Goal: Information Seeking & Learning: Understand process/instructions

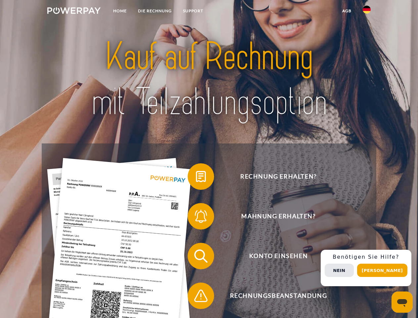
click at [74, 12] on img at bounding box center [73, 10] width 53 height 7
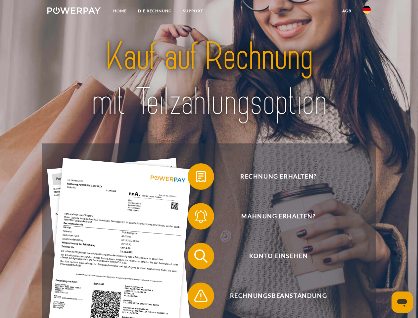
click at [367, 12] on img at bounding box center [367, 10] width 8 height 8
click at [346, 11] on link "agb" at bounding box center [347, 11] width 21 height 12
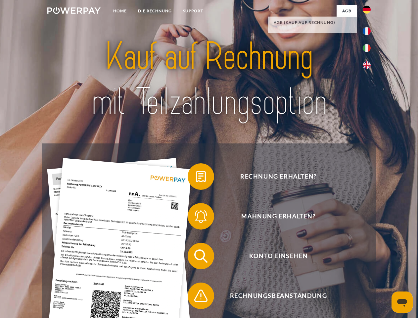
click at [196, 178] on span at bounding box center [190, 176] width 33 height 33
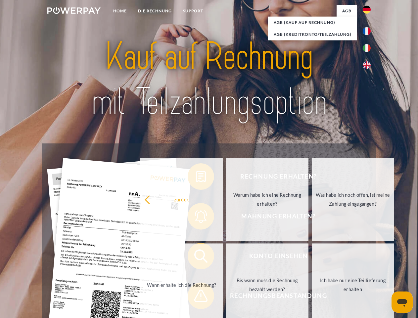
click at [226, 217] on link "Warum habe ich eine Rechnung erhalten?" at bounding box center [267, 199] width 82 height 83
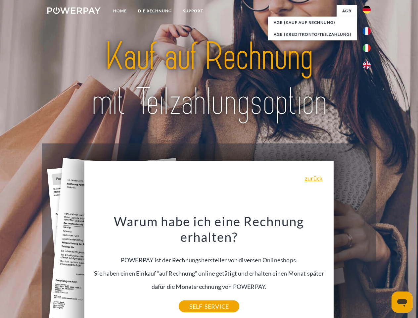
click at [196, 257] on div "Warum habe ich eine Rechnung erhalten? POWERPAY ist der Rechnungshersteller von…" at bounding box center [209, 259] width 242 height 93
click at [196, 297] on div "Warum habe ich eine Rechnung erhalten? POWERPAY ist der Rechnungshersteller von…" at bounding box center [209, 259] width 242 height 93
click at [368, 268] on div "Rechnung erhalten? Mahnung erhalten? Konto einsehen" at bounding box center [209, 275] width 334 height 265
click at [352, 269] on span "Konto einsehen" at bounding box center [278, 256] width 162 height 26
click at [385, 270] on header "Home DIE RECHNUNG SUPPORT" at bounding box center [209, 228] width 418 height 457
